Goal: Find specific page/section: Find specific page/section

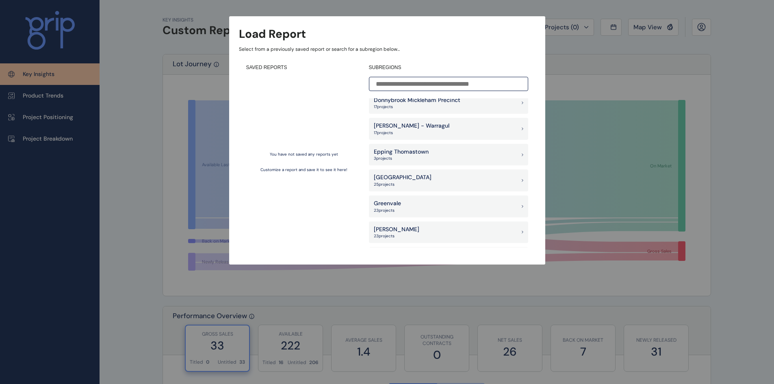
scroll to position [406, 0]
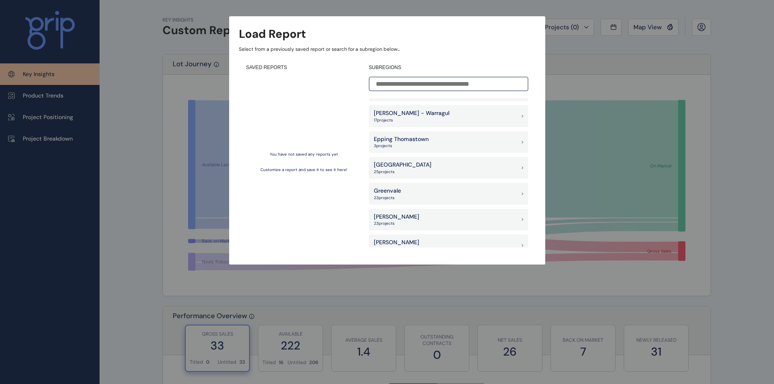
click at [468, 141] on div "Epping Thomastown 3 project s" at bounding box center [448, 142] width 159 height 22
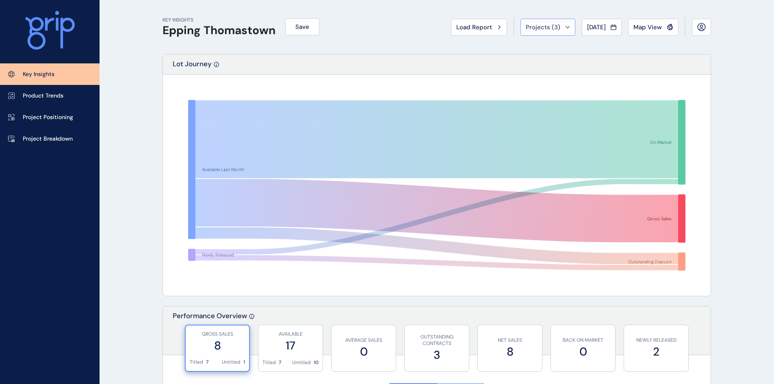
click at [563, 24] on div "Projects ( 3 )" at bounding box center [548, 27] width 44 height 8
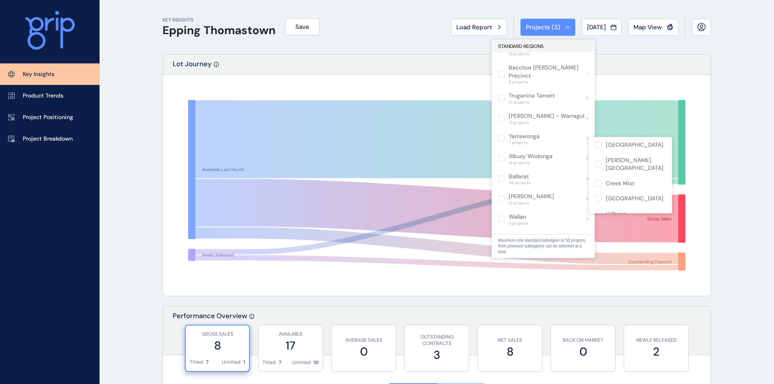
scroll to position [487, 0]
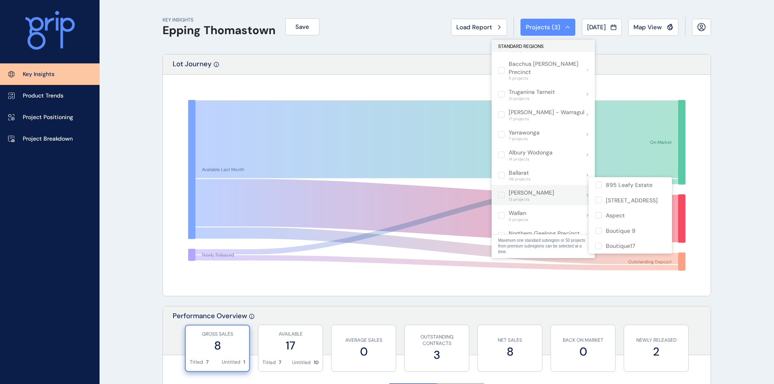
click at [548, 189] on p "[PERSON_NAME]" at bounding box center [531, 193] width 45 height 8
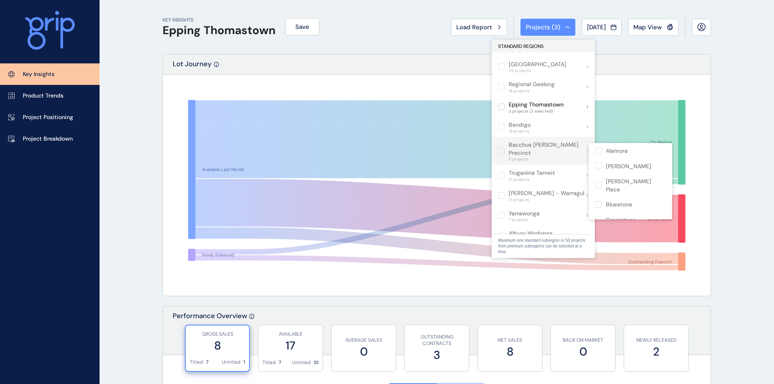
scroll to position [406, 0]
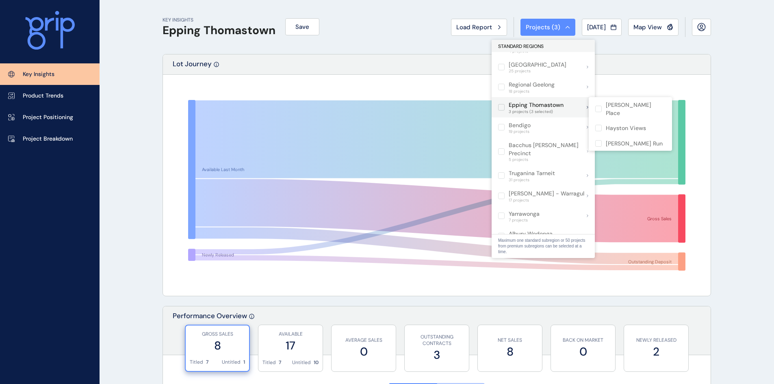
click at [502, 104] on label at bounding box center [501, 107] width 6 height 6
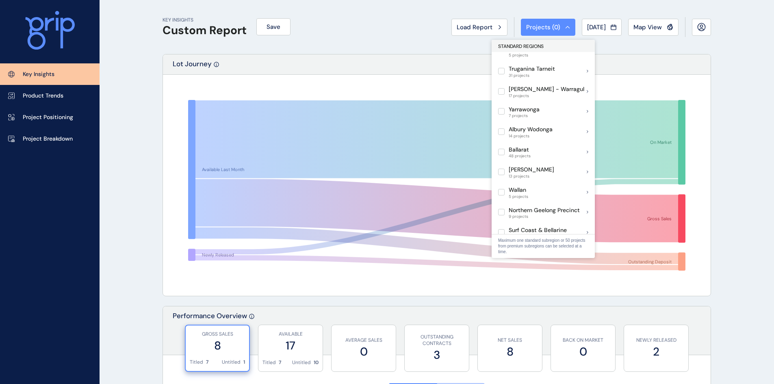
scroll to position [531, 0]
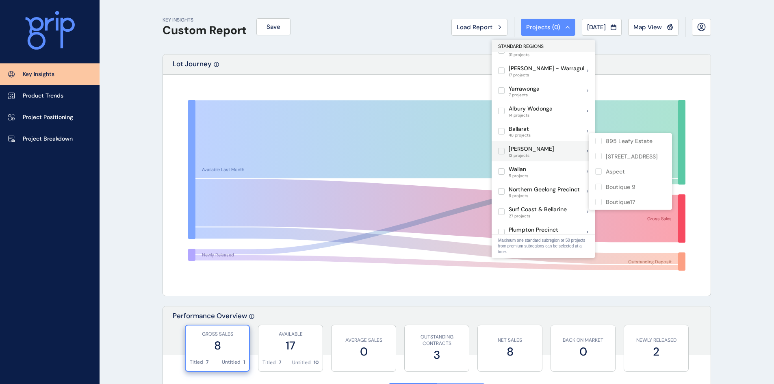
click at [499, 148] on label at bounding box center [501, 151] width 6 height 6
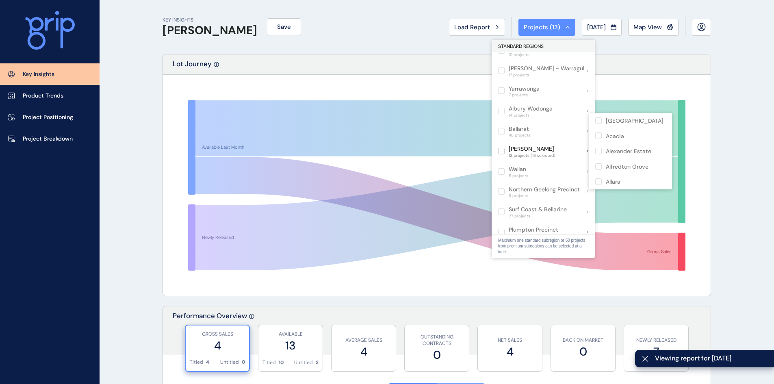
click at [706, 86] on div "Available Last Month Newly Released On Market Gross Sales" at bounding box center [437, 185] width 548 height 221
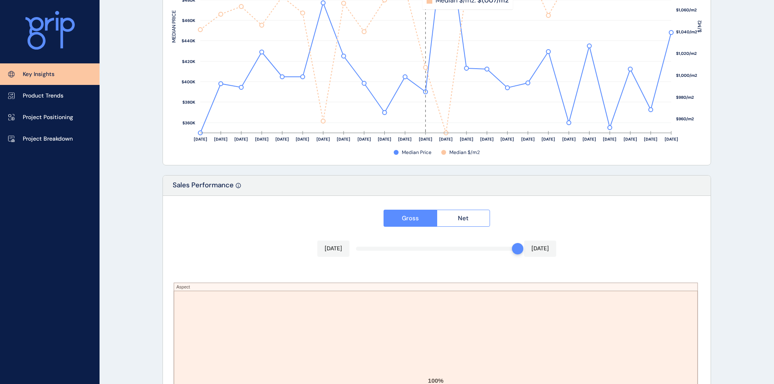
scroll to position [1219, 0]
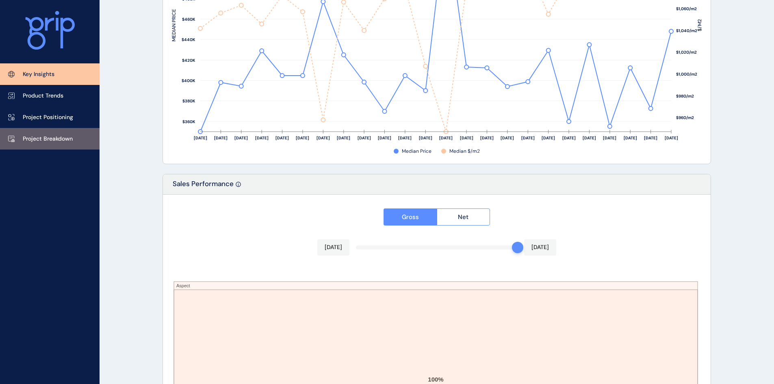
click at [68, 138] on p "Project Breakdown" at bounding box center [48, 139] width 50 height 8
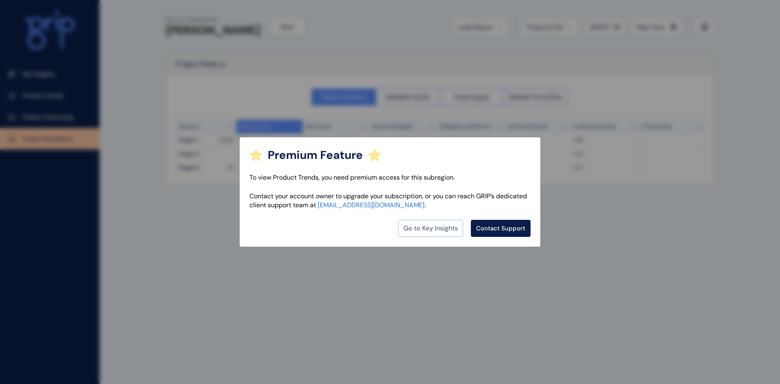
click at [439, 230] on link "Go to Key Insights" at bounding box center [430, 228] width 65 height 17
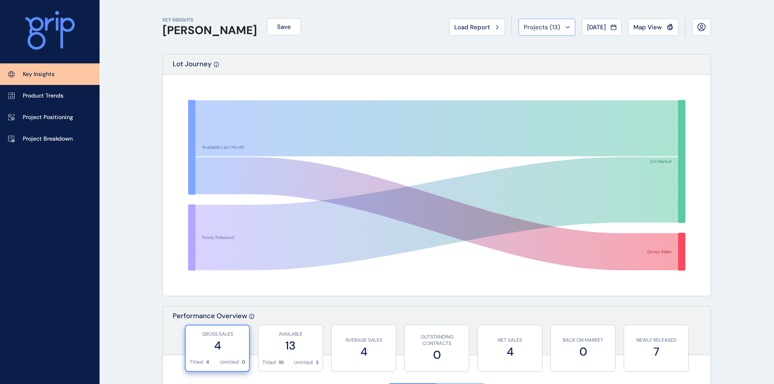
click at [558, 24] on div "Projects ( 13 )" at bounding box center [547, 27] width 46 height 8
